Goal: Register for event/course

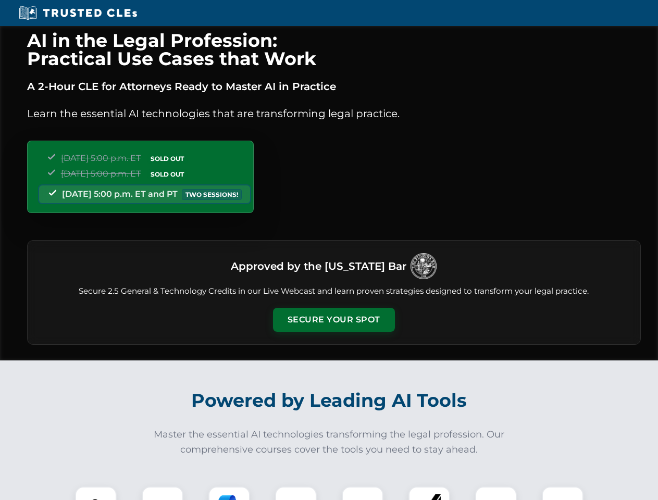
click at [334, 320] on button "Secure Your Spot" at bounding box center [334, 320] width 122 height 24
click at [96, 494] on img at bounding box center [96, 508] width 30 height 30
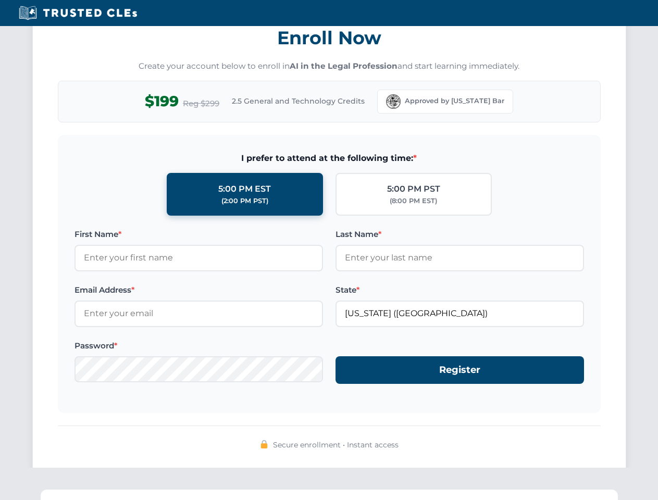
scroll to position [1023, 0]
